Goal: Communication & Community: Ask a question

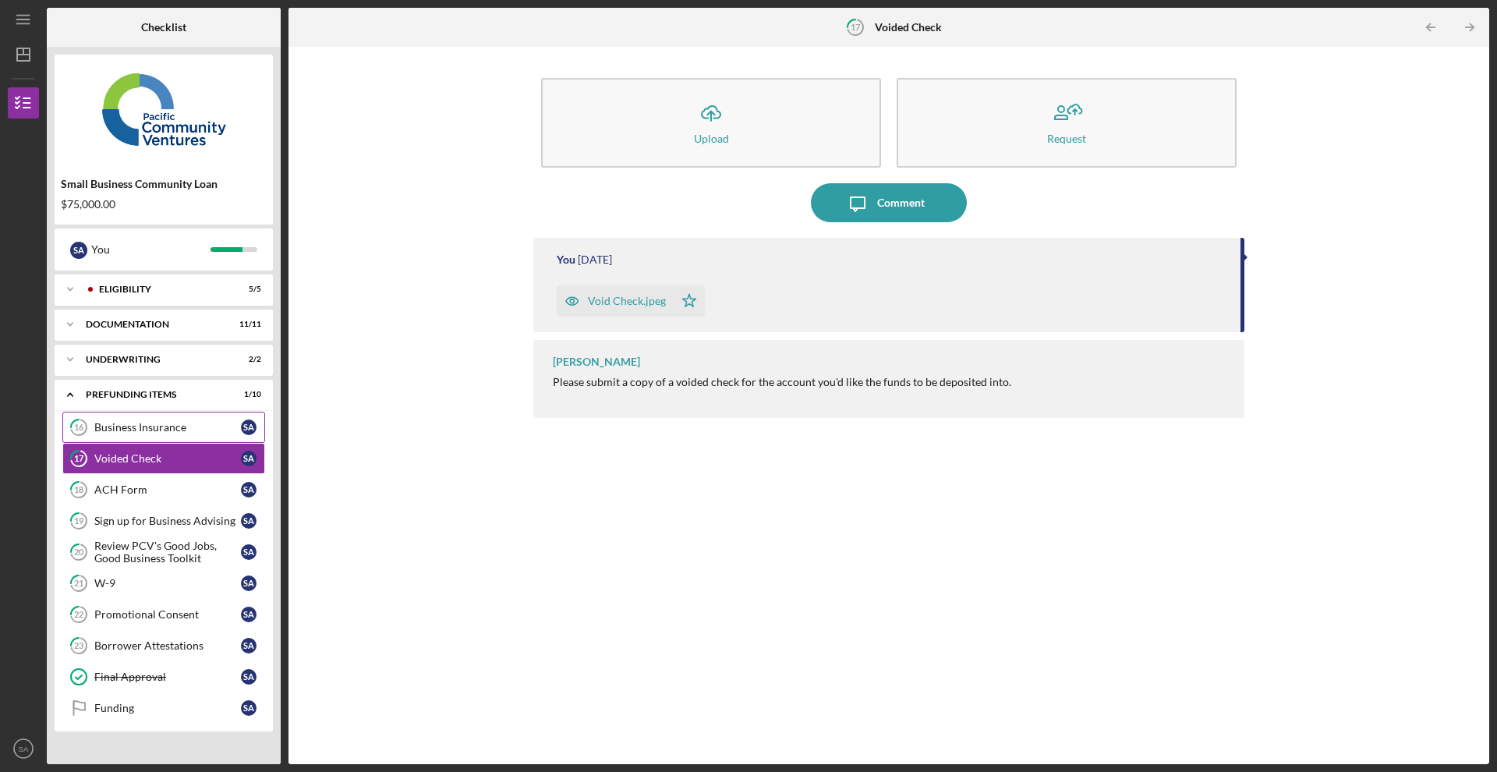
click at [147, 436] on link "16 Business Insurance S A" at bounding box center [163, 427] width 203 height 31
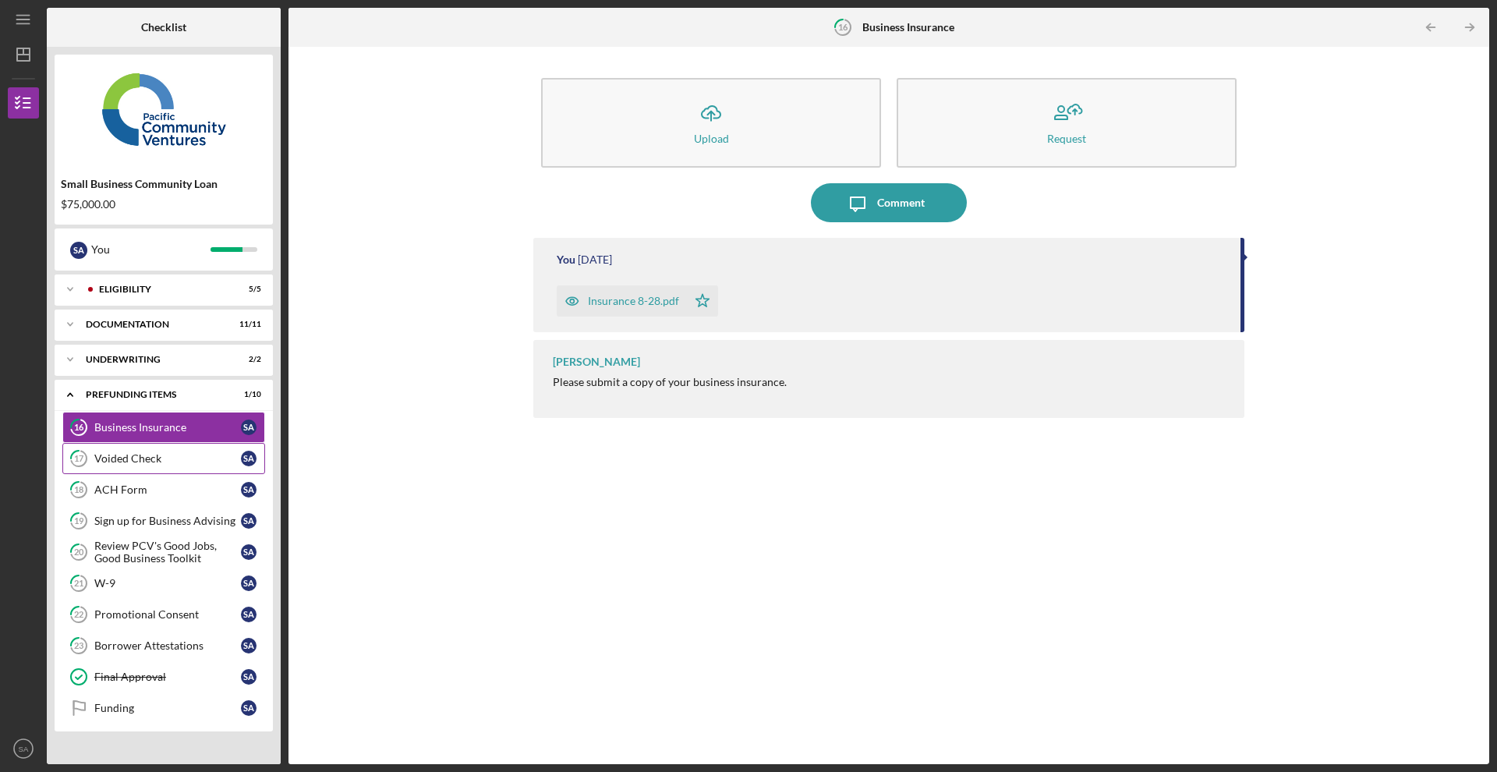
click at [147, 454] on div "Voided Check" at bounding box center [167, 458] width 147 height 12
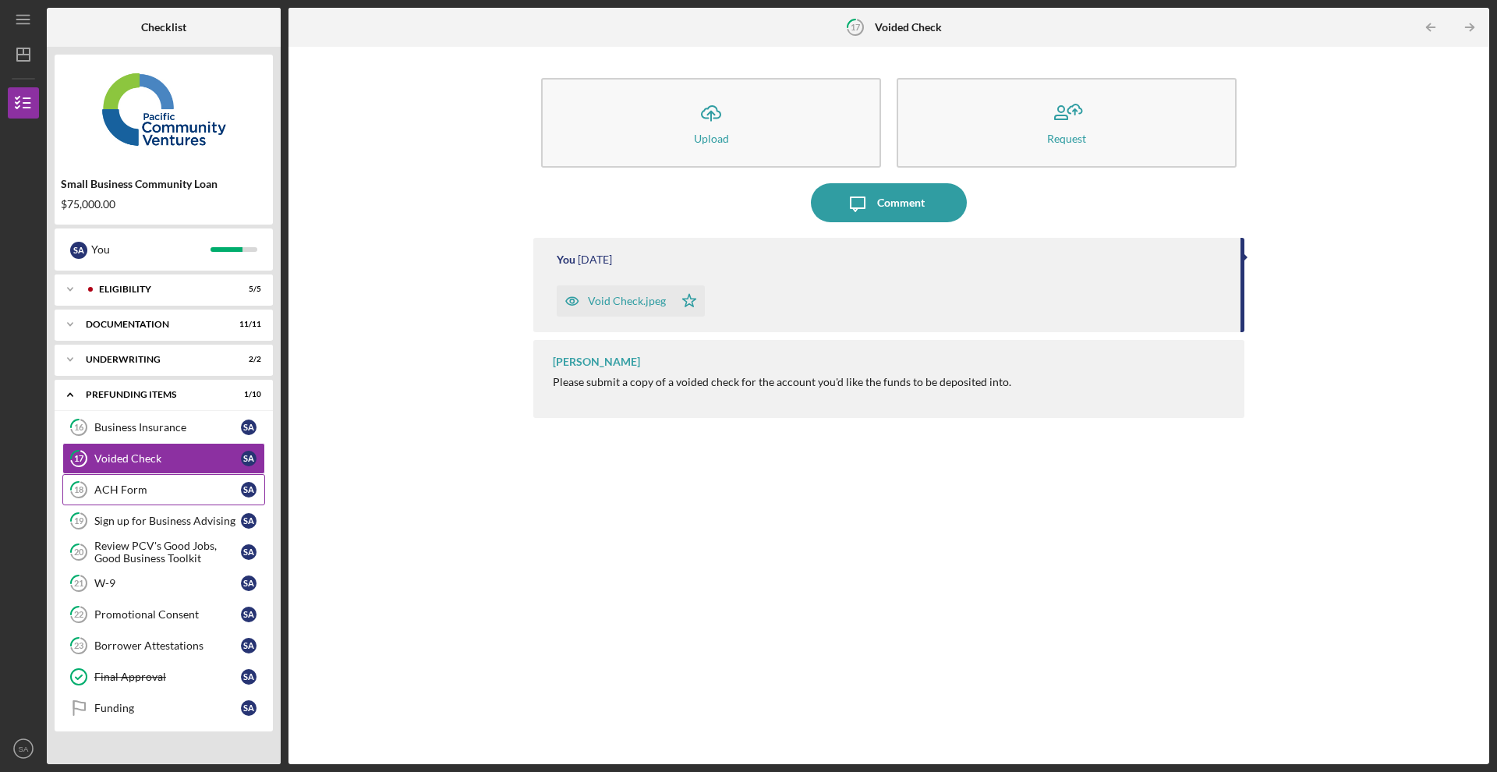
click at [151, 480] on link "18 ACH Form S A" at bounding box center [163, 489] width 203 height 31
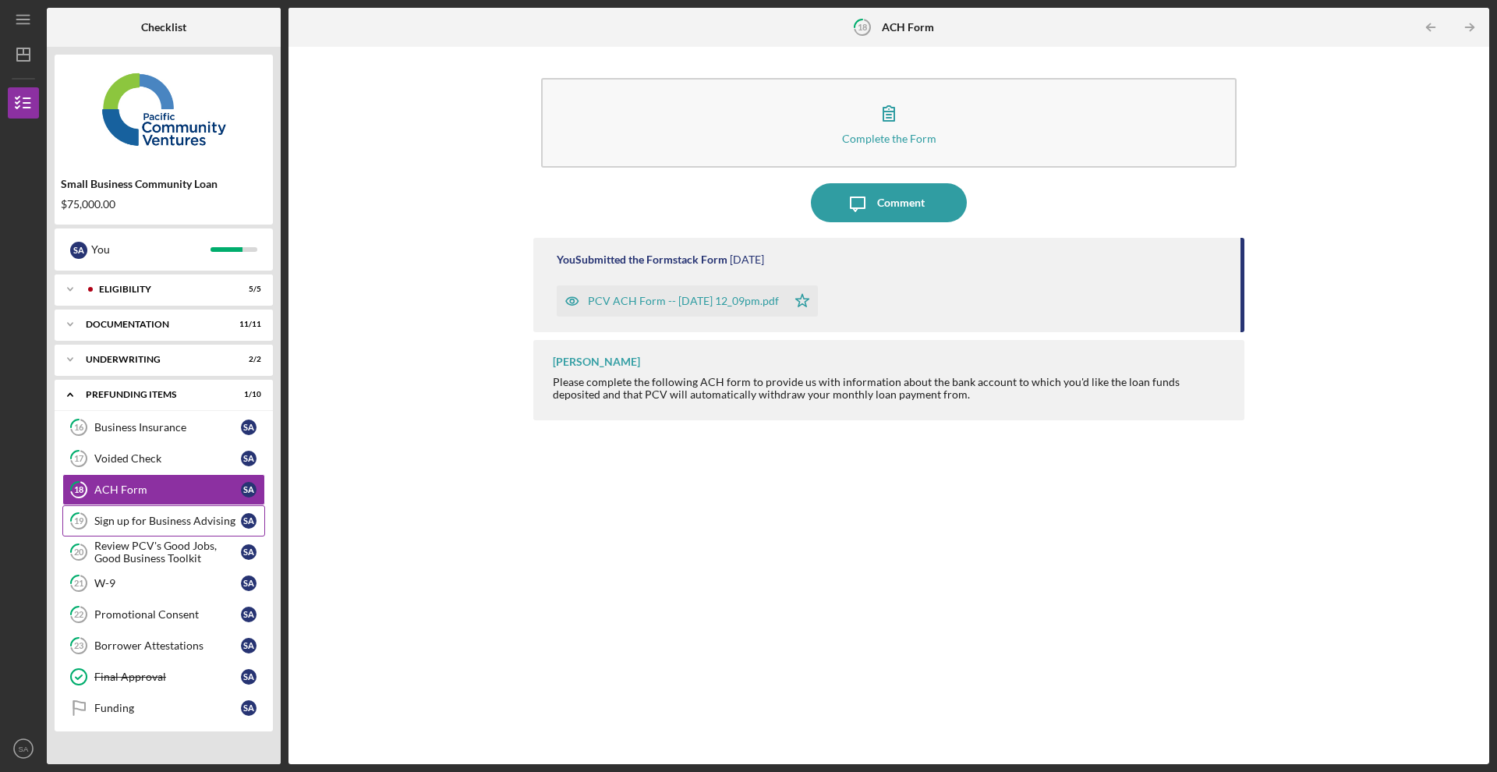
click at [149, 510] on link "19 Sign up for Business Advising S A" at bounding box center [163, 520] width 203 height 31
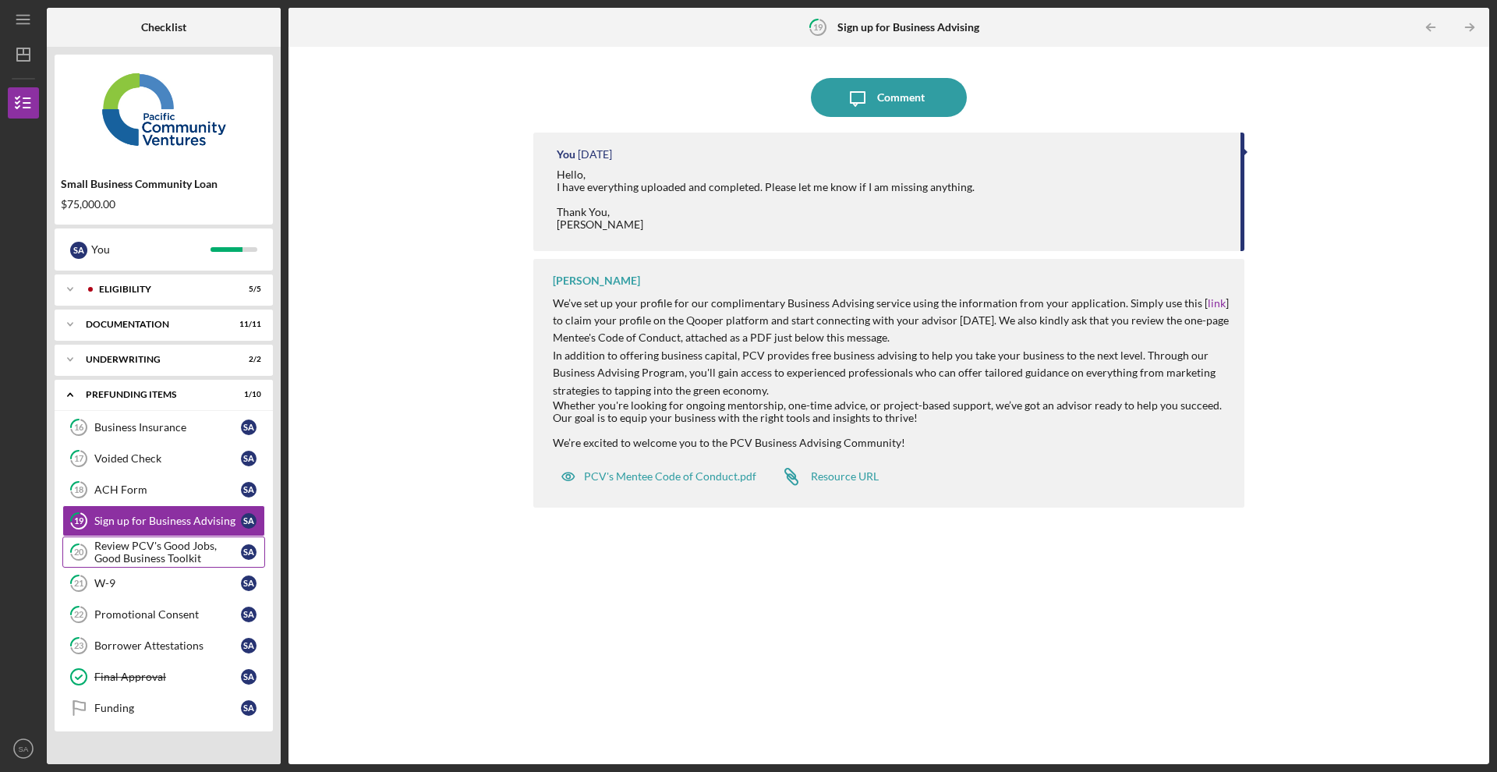
click at [156, 540] on div "Review PCV's Good Jobs, Good Business Toolkit" at bounding box center [167, 552] width 147 height 25
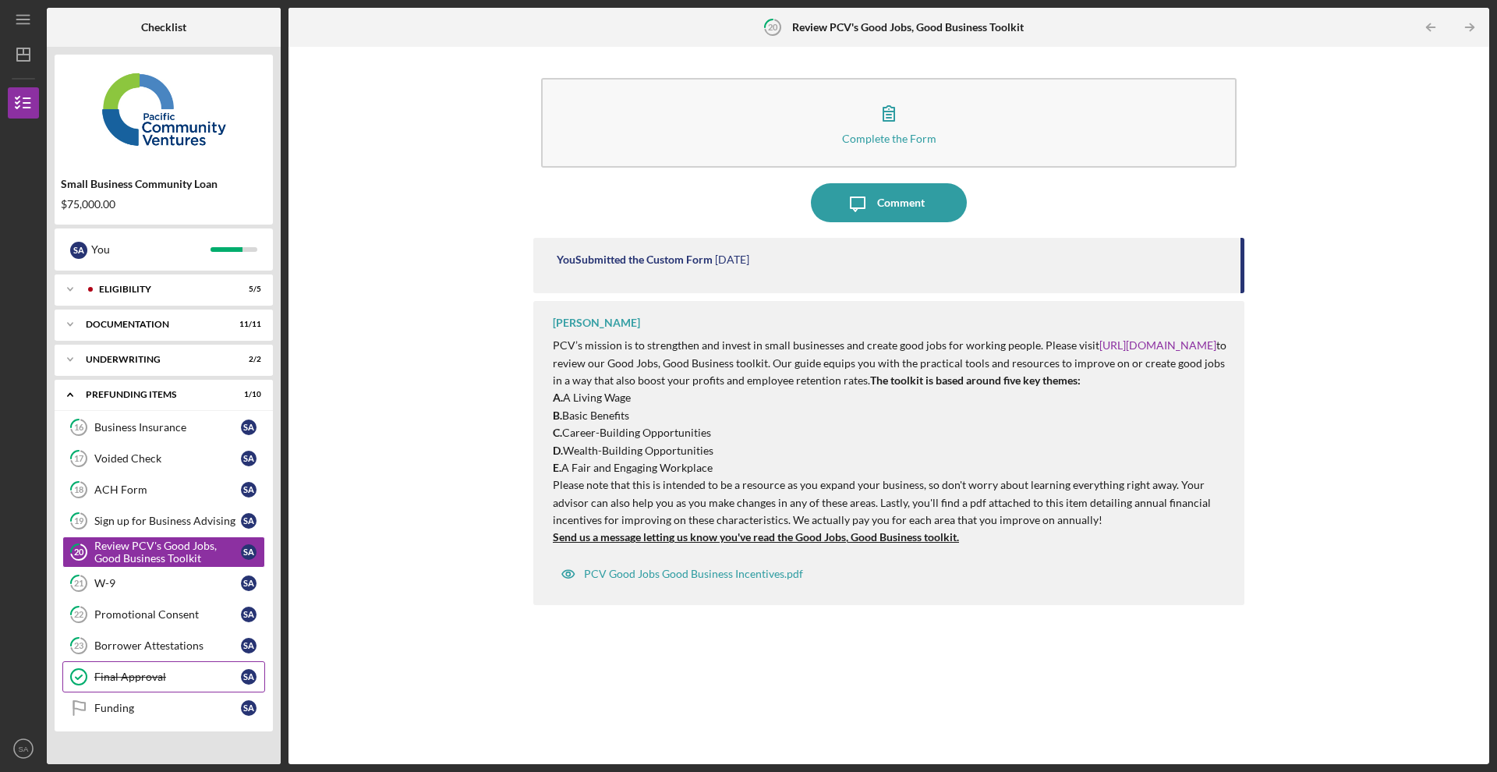
click at [140, 662] on link "Final Approval Final Approval S A" at bounding box center [163, 676] width 203 height 31
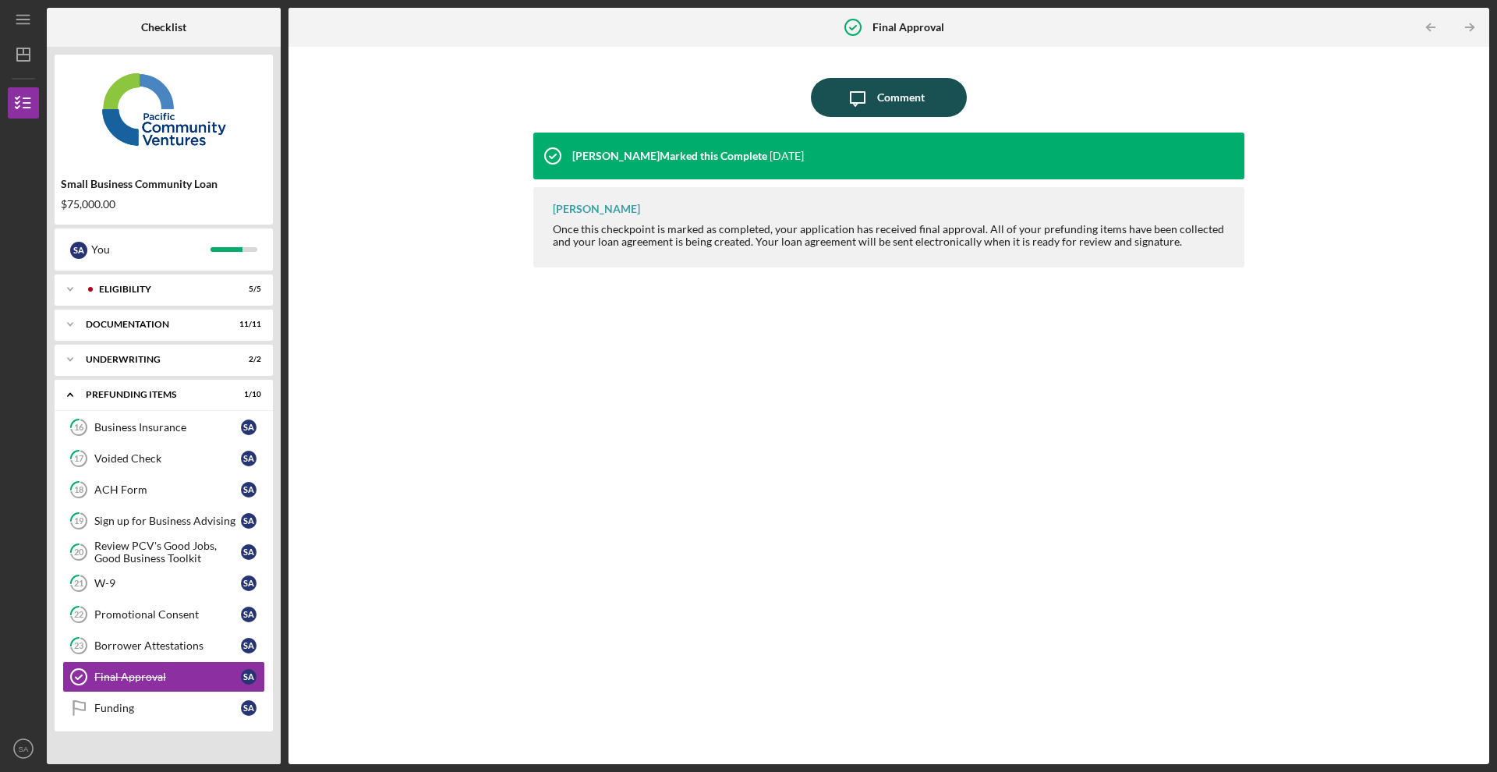
click at [947, 90] on button "Icon/Message Comment" at bounding box center [889, 97] width 156 height 39
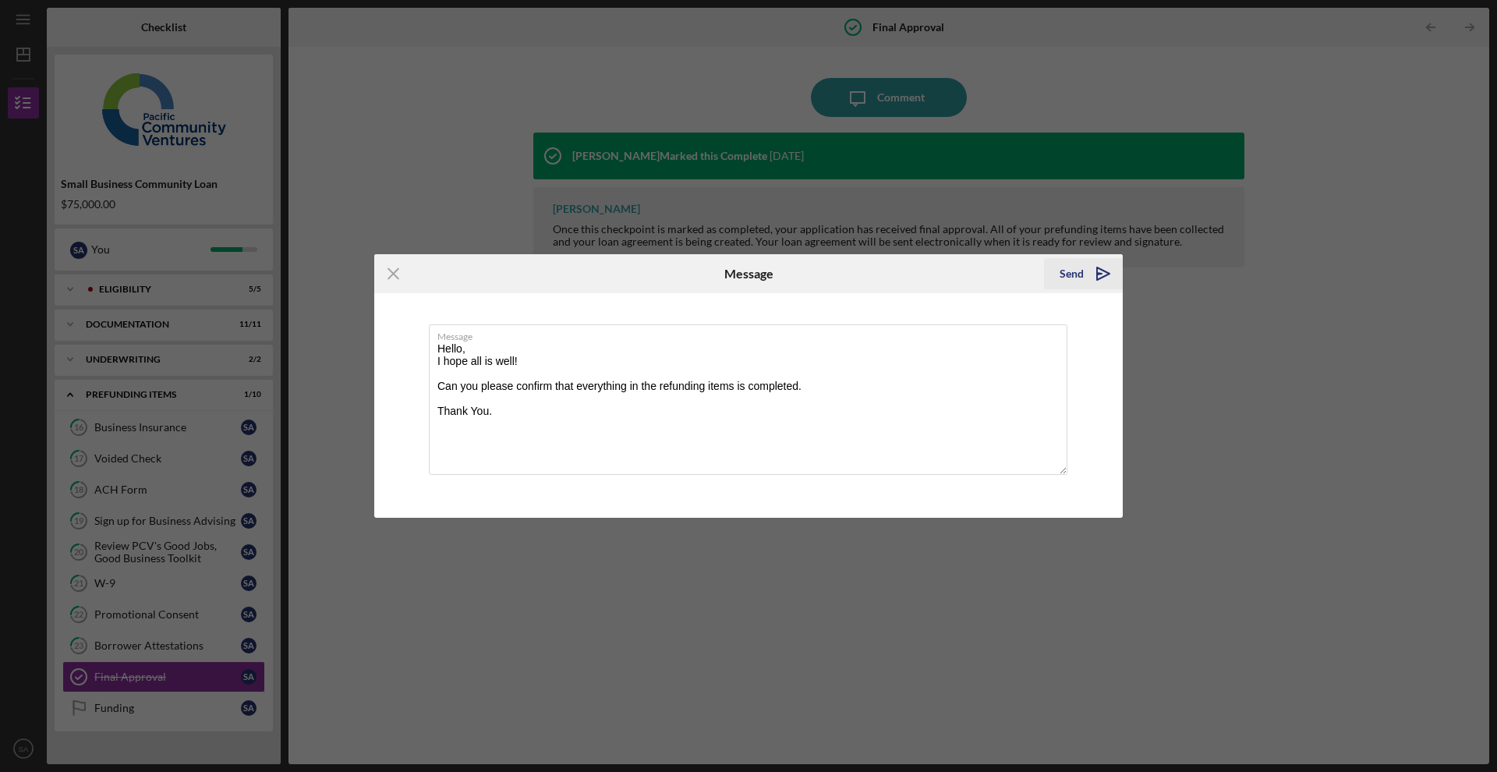
type textarea "Hello, I hope all is well! Can you please confirm that everything in the refund…"
click at [1096, 275] on icon "Icon/icon-invite-send" at bounding box center [1103, 273] width 39 height 39
